Goal: Task Accomplishment & Management: Complete application form

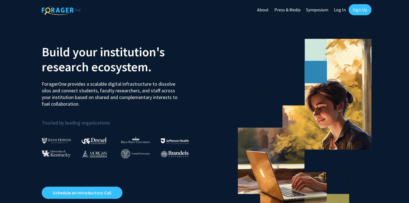
click at [354, 13] on link "Sign Up" at bounding box center [359, 9] width 23 height 11
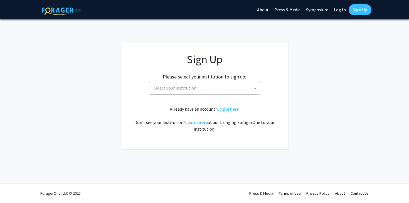
click at [212, 92] on span "Select your institution" at bounding box center [205, 88] width 108 height 11
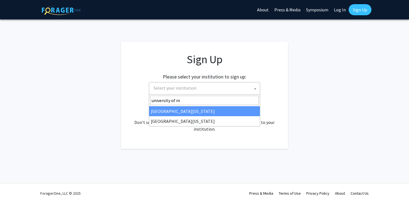
type input "university of mi"
select select "33"
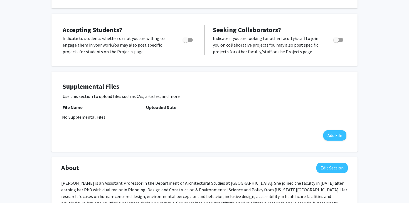
scroll to position [86, 0]
